Goal: Task Accomplishment & Management: Manage account settings

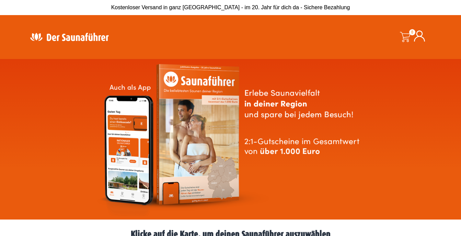
click at [418, 37] on icon at bounding box center [419, 36] width 11 height 11
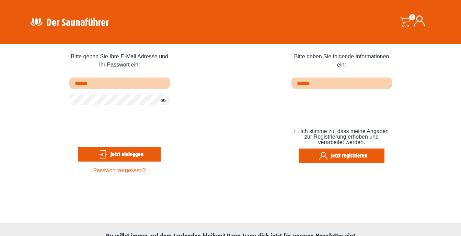
scroll to position [34, 0]
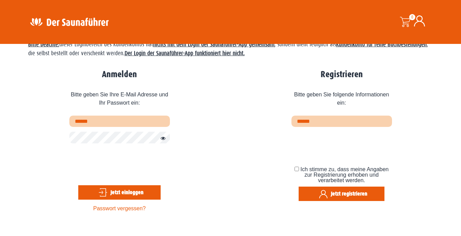
click at [118, 124] on input "text" at bounding box center [119, 121] width 100 height 11
type input "**********"
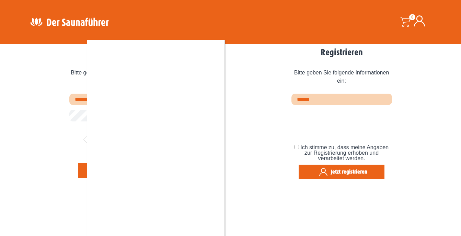
scroll to position [69, 0]
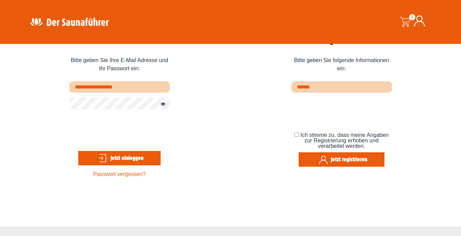
click at [134, 157] on button "Jetzt einloggen" at bounding box center [119, 158] width 82 height 14
